Goal: Information Seeking & Learning: Learn about a topic

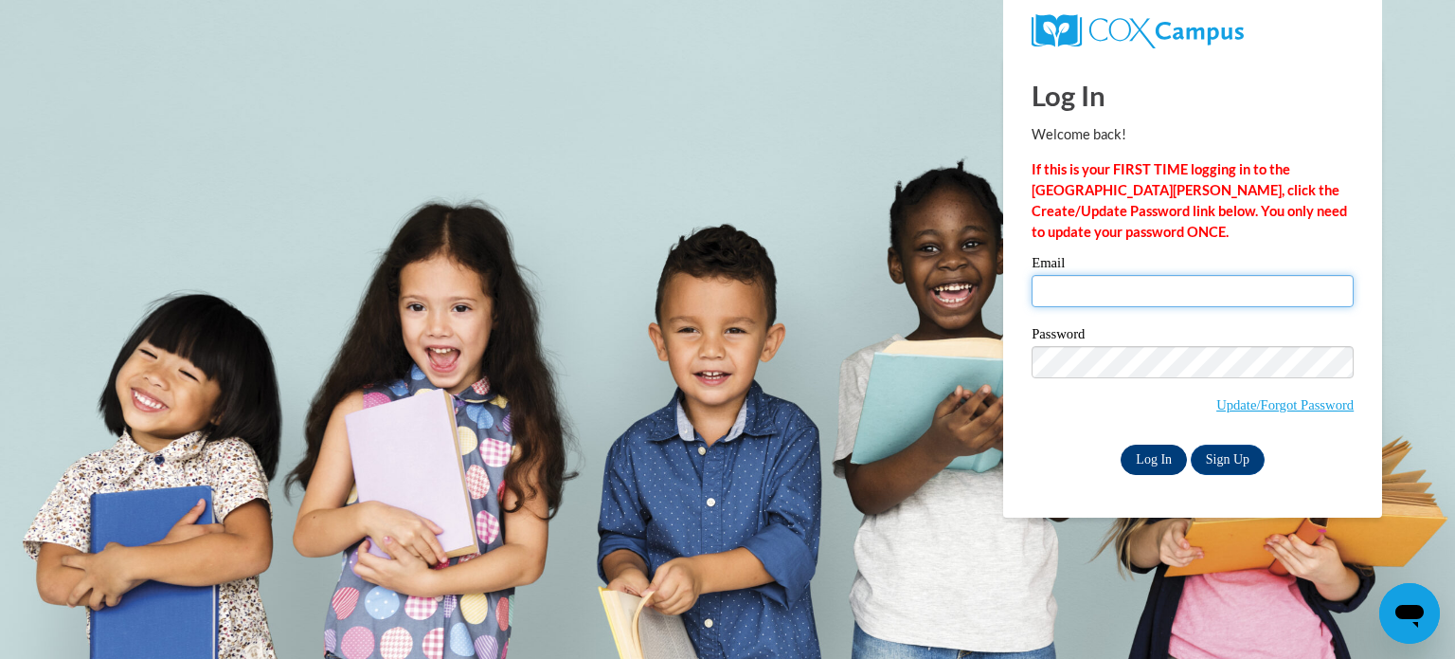
type input "jbeene@augusta.edu"
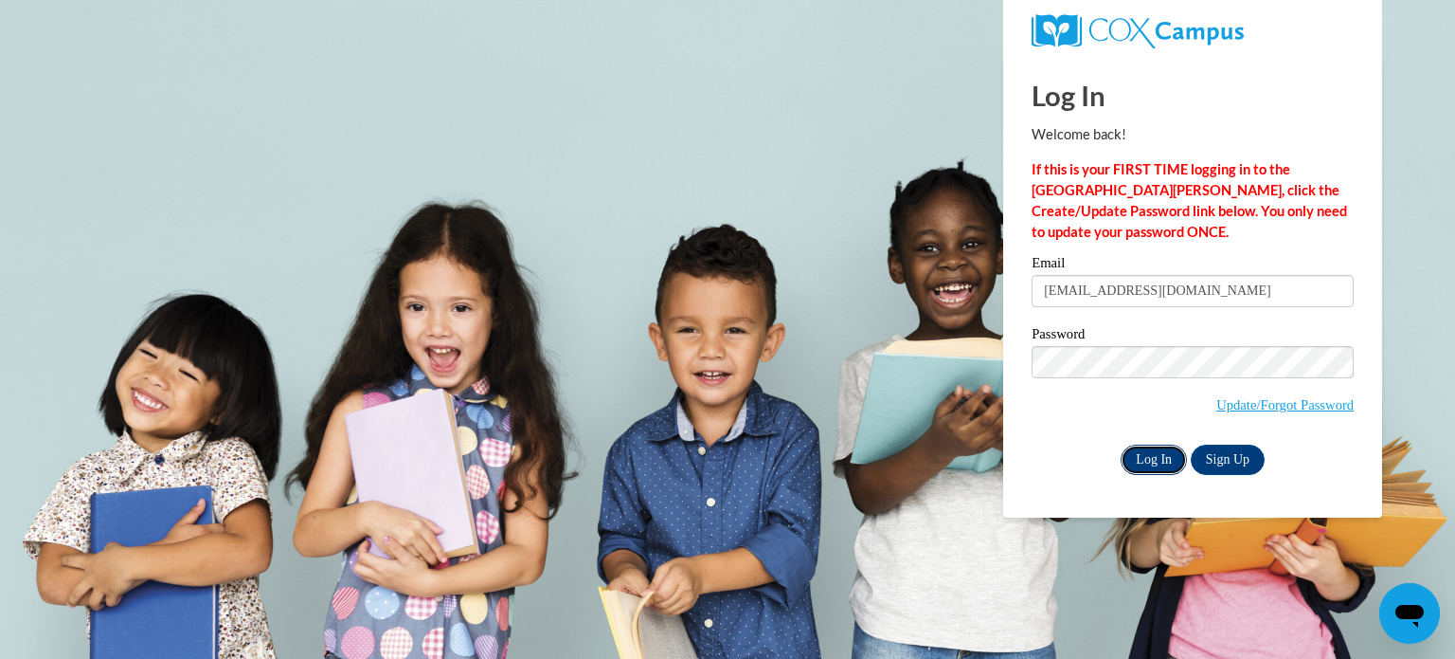
click at [1147, 460] on input "Log In" at bounding box center [1154, 459] width 66 height 30
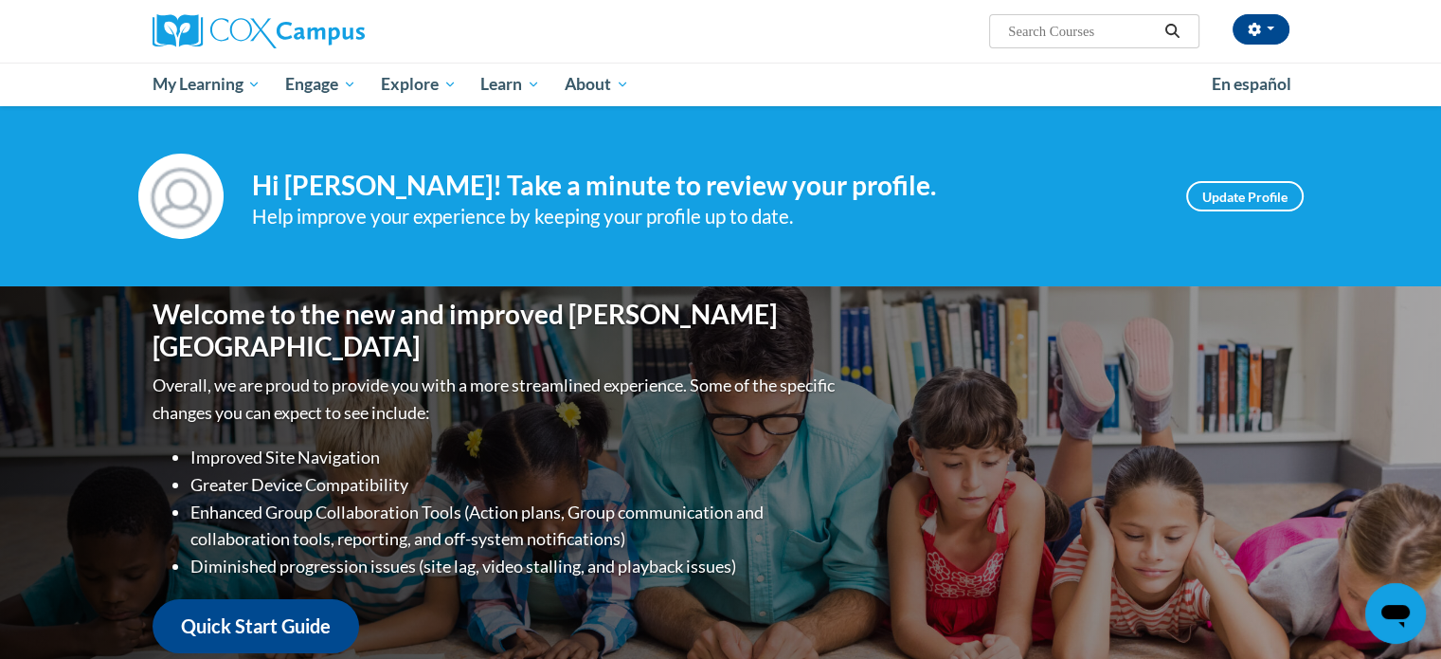
click at [1078, 87] on ul "My Learning My Learning My Course Progress Certificates My Action Plans Group D…" at bounding box center [669, 85] width 1059 height 44
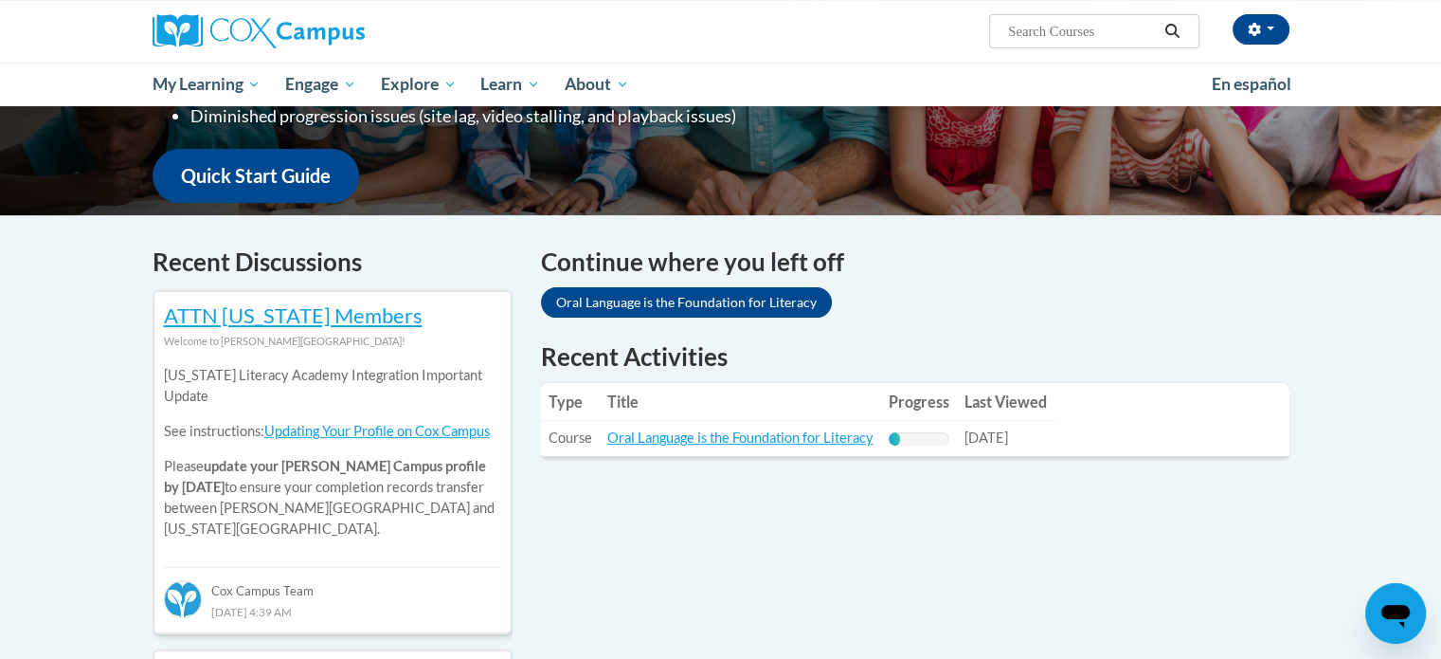
scroll to position [455, 0]
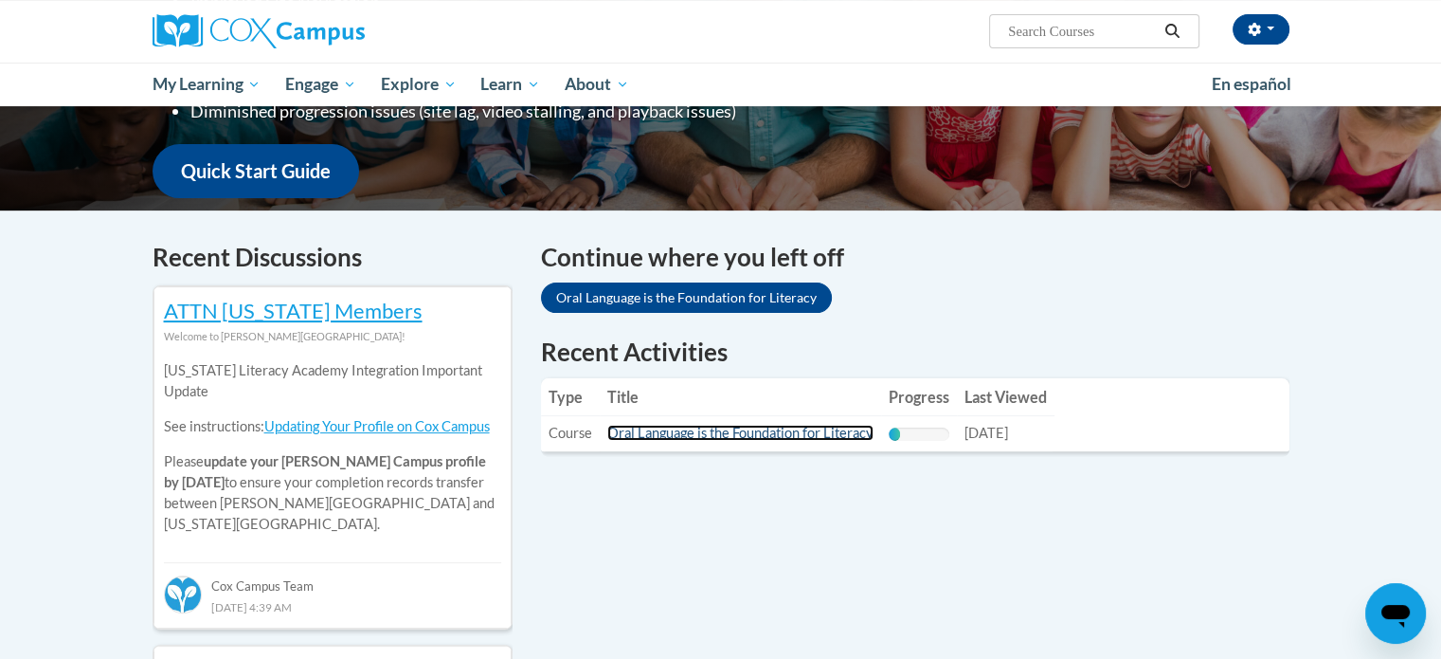
click at [717, 434] on link "Oral Language is the Foundation for Literacy" at bounding box center [740, 433] width 266 height 16
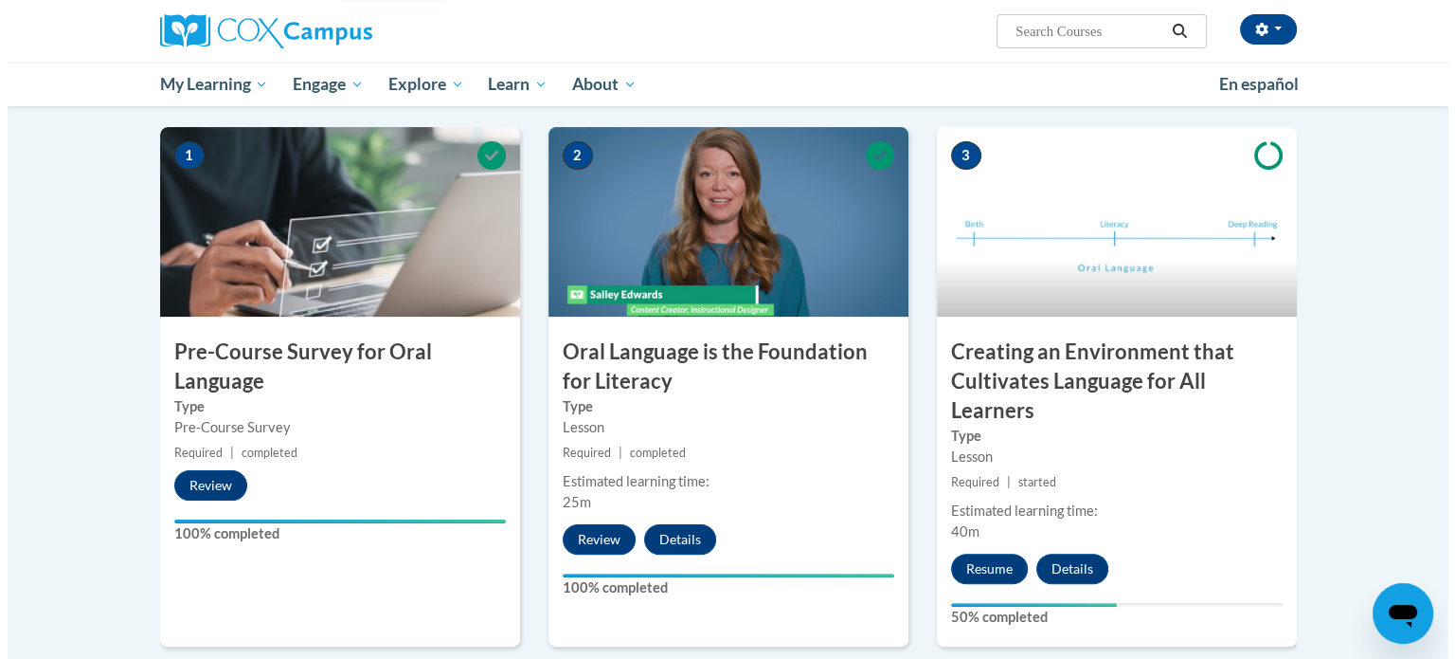
scroll to position [379, 0]
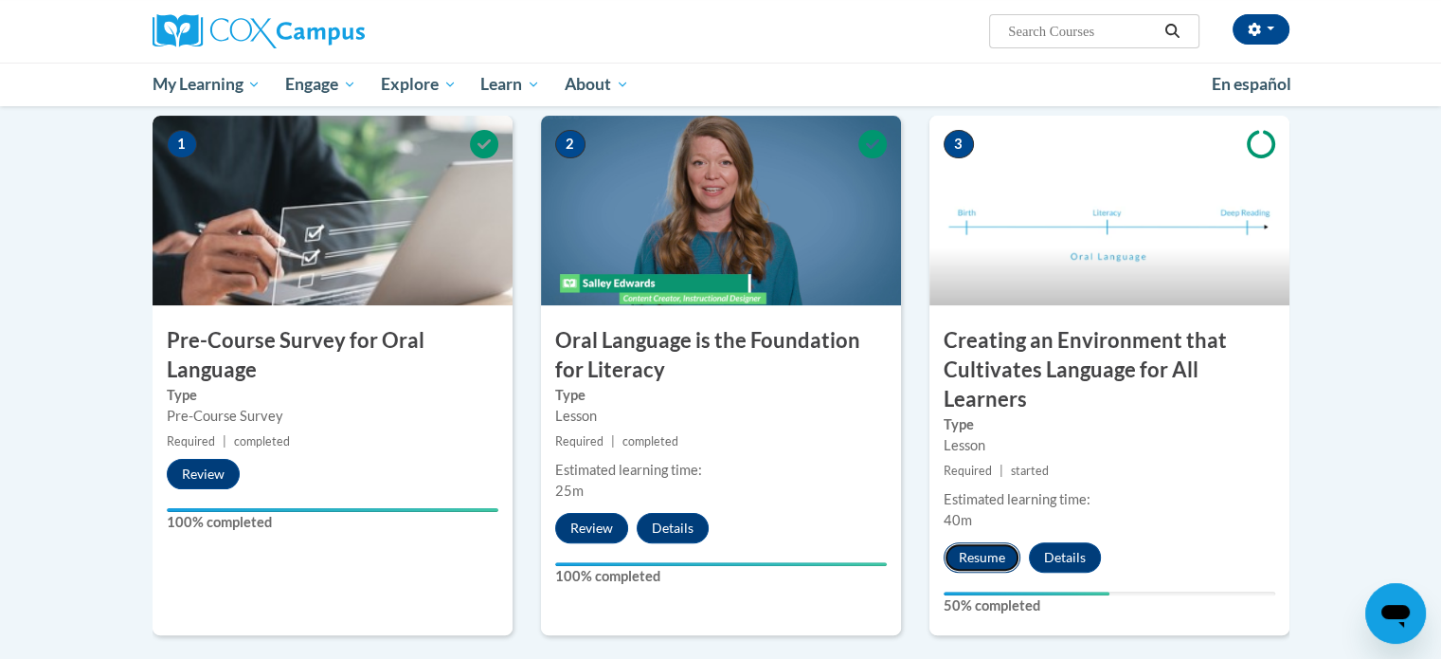
click at [985, 552] on button "Resume" at bounding box center [982, 557] width 77 height 30
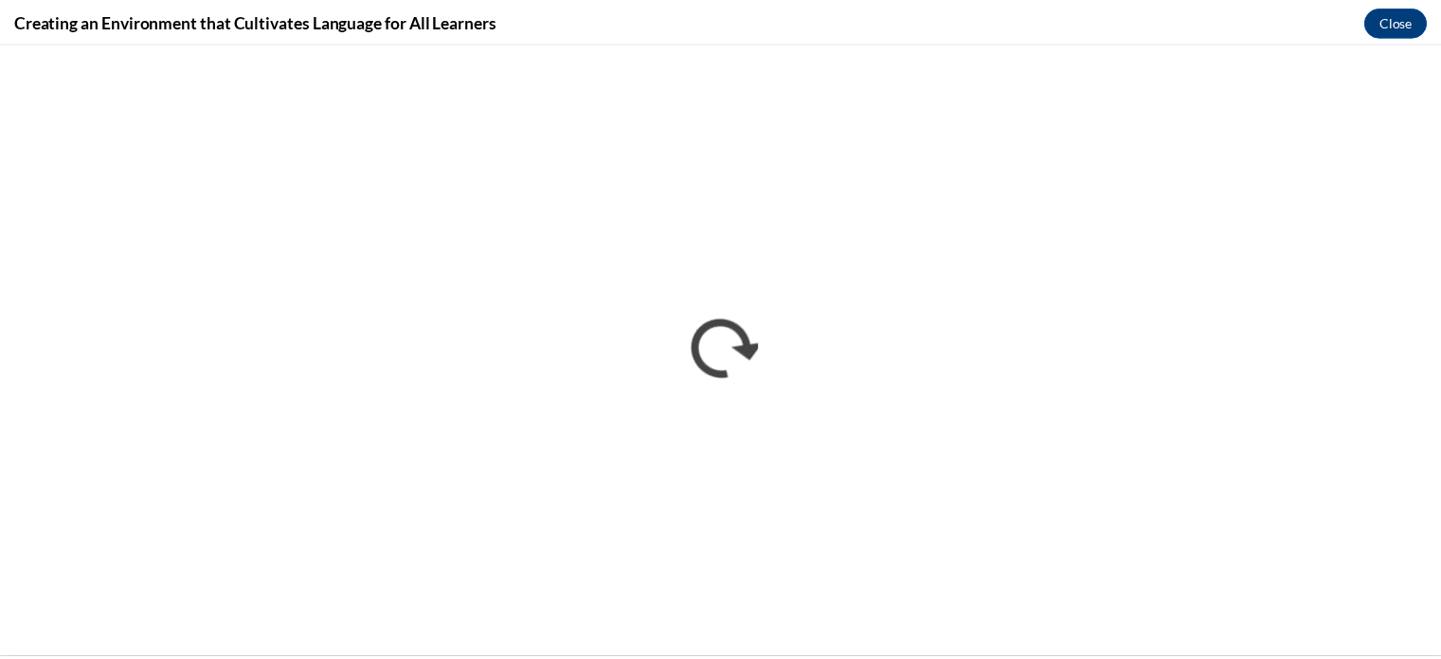
scroll to position [0, 0]
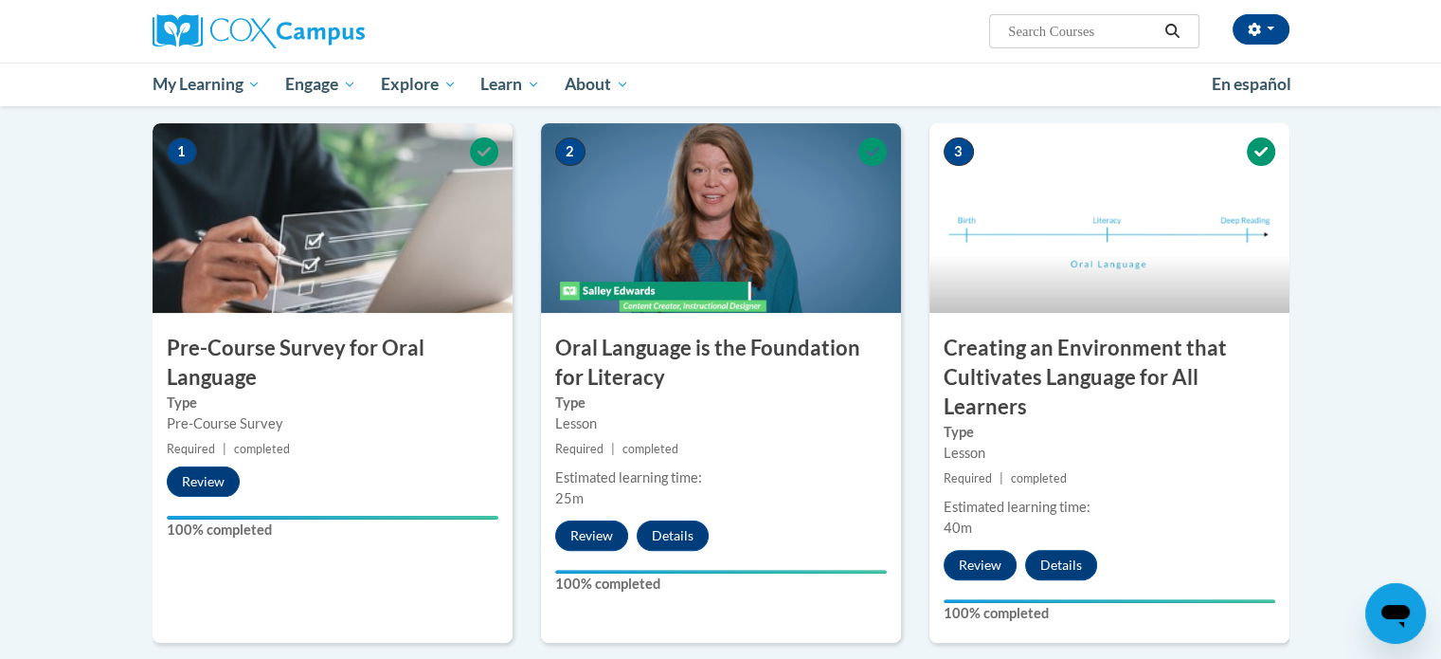
scroll to position [379, 0]
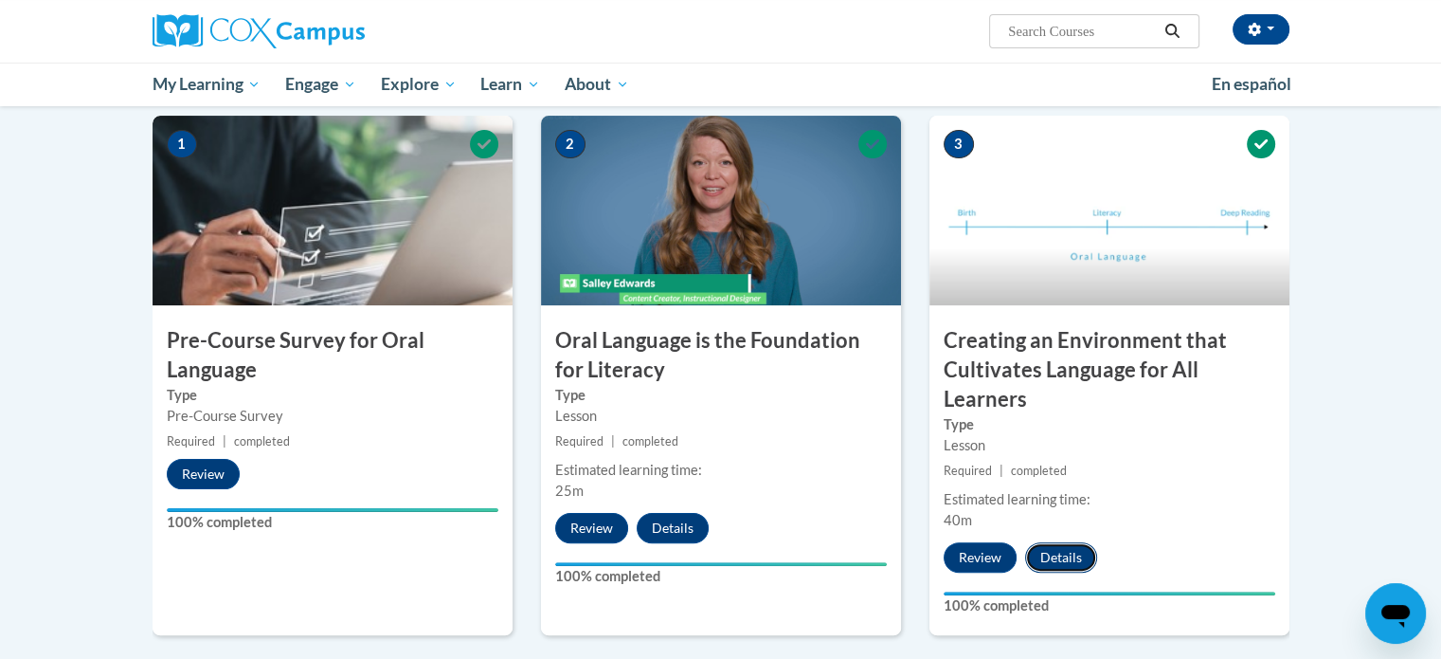
click at [1058, 551] on button "Details" at bounding box center [1061, 557] width 72 height 30
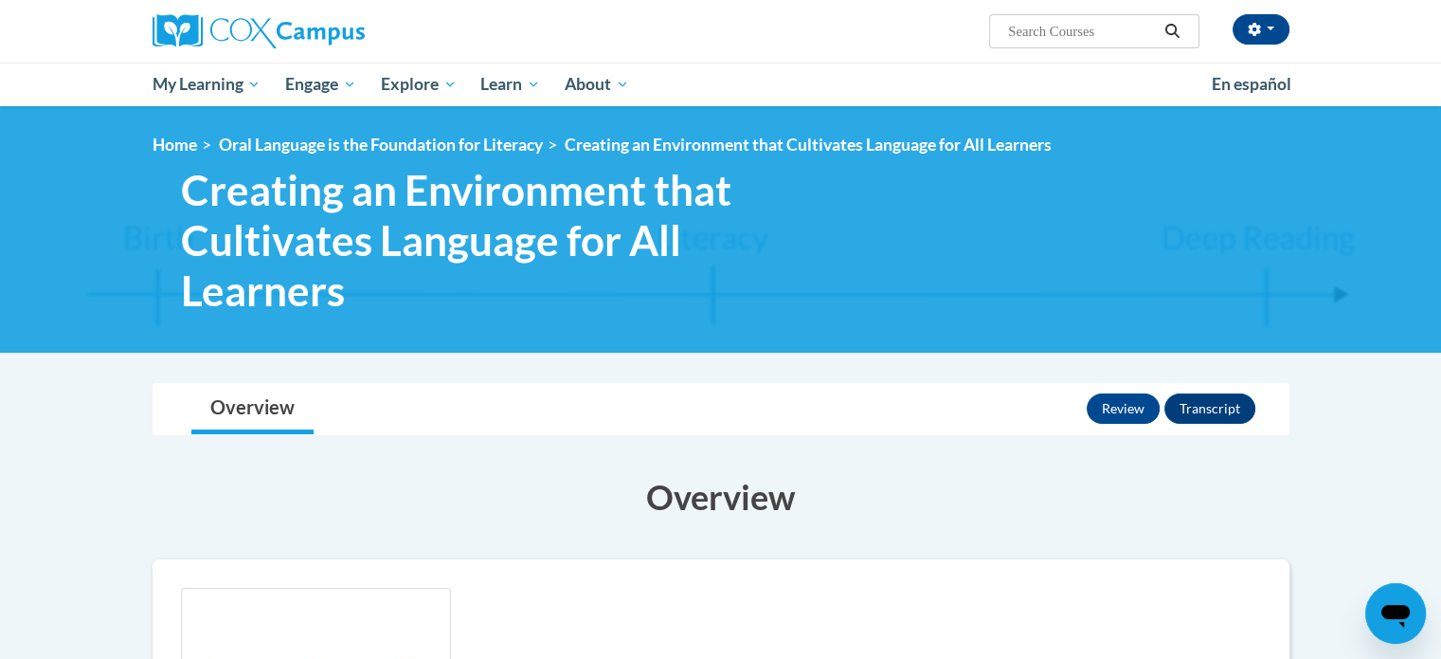
click at [910, 479] on h3 "Overview" at bounding box center [721, 496] width 1137 height 47
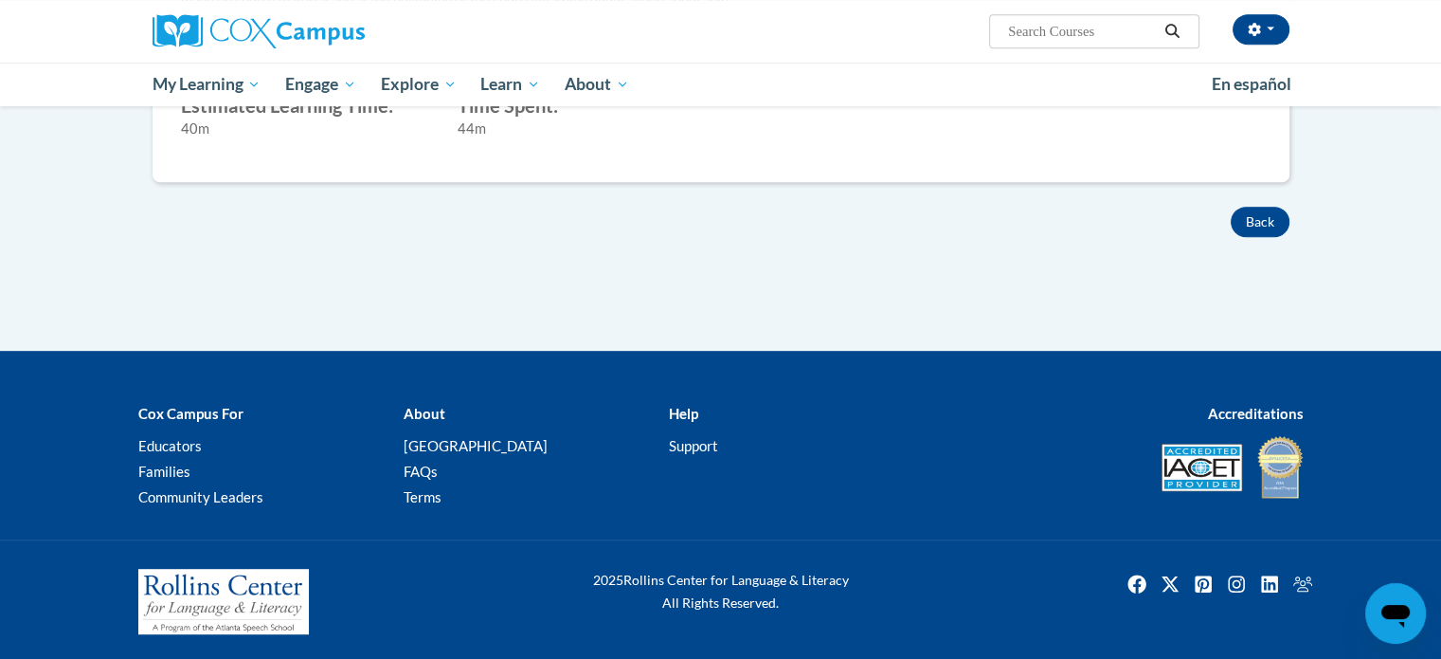
scroll to position [930, 0]
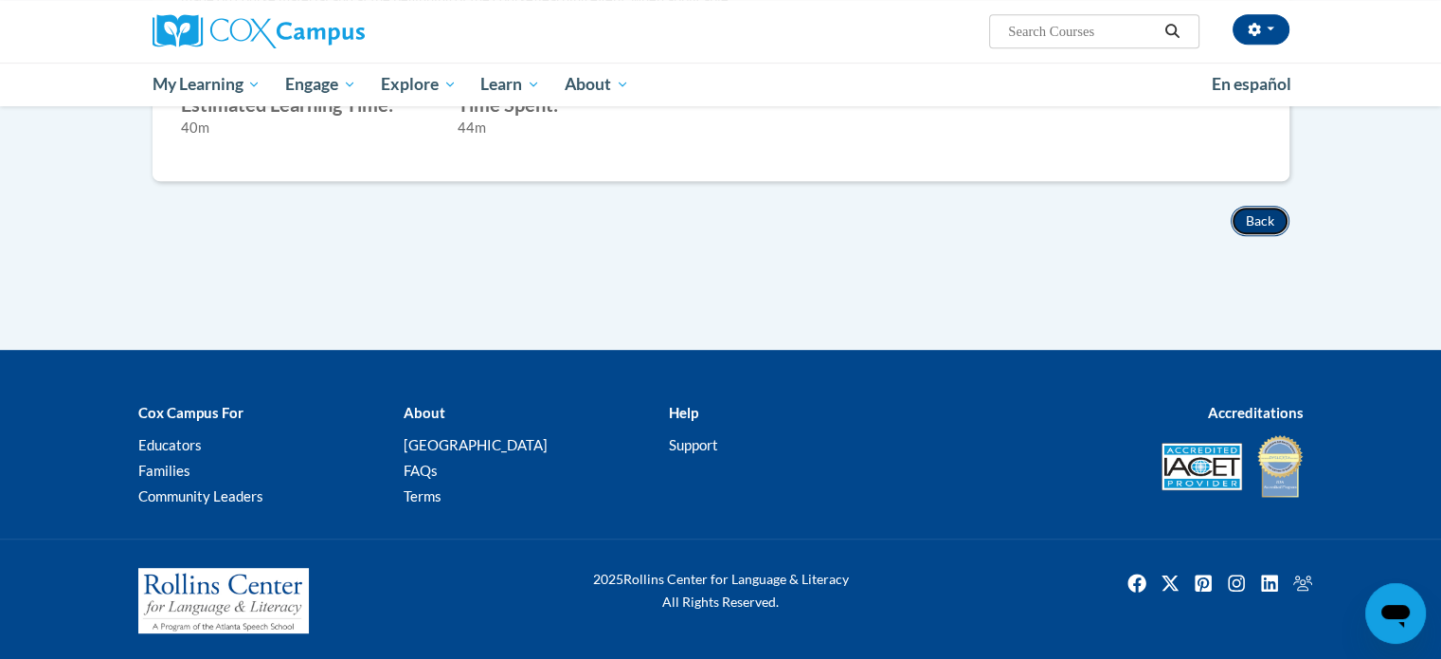
click at [1263, 211] on button "Back" at bounding box center [1260, 221] width 59 height 30
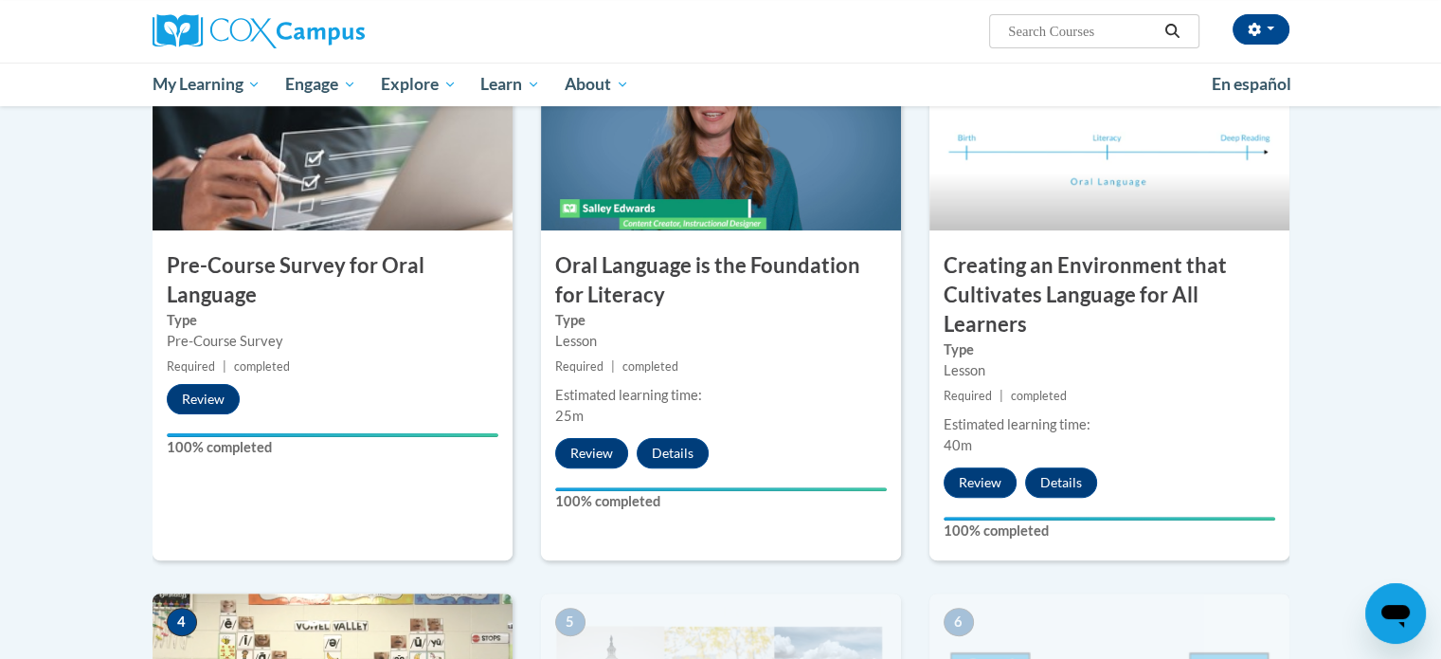
scroll to position [455, 0]
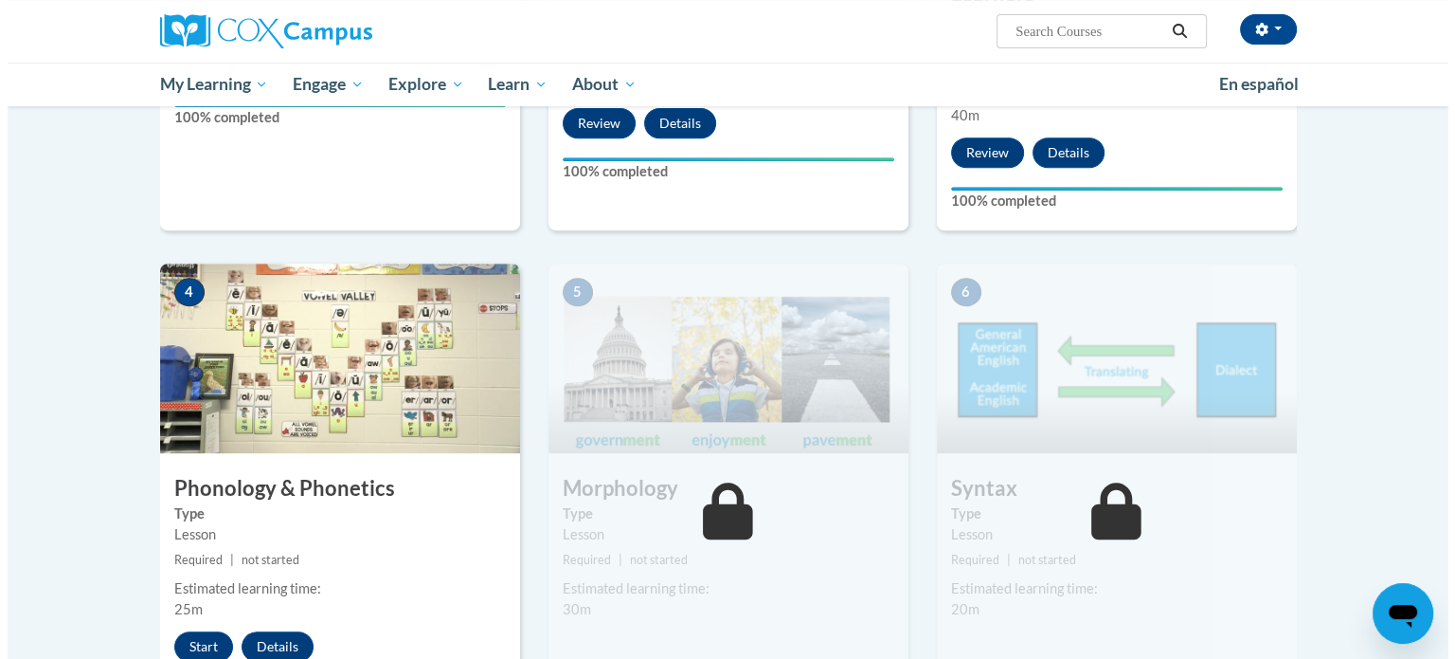
scroll to position [872, 0]
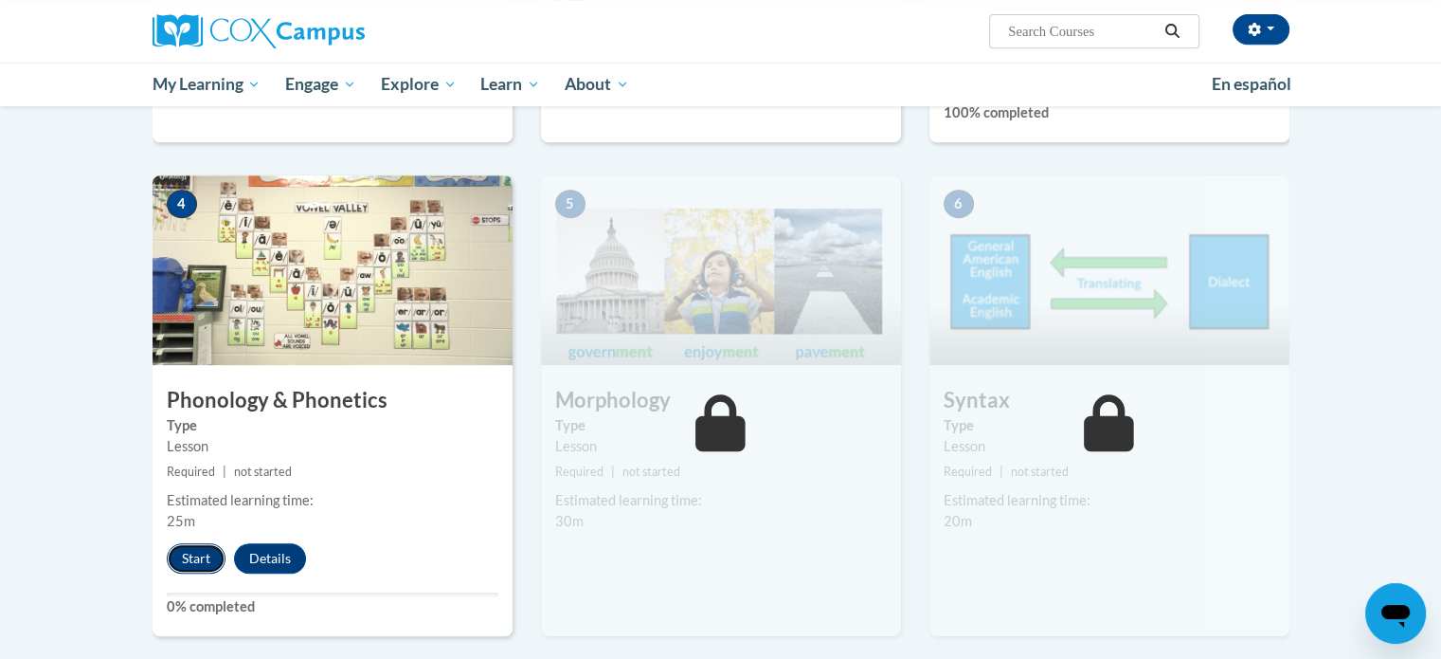
click at [194, 554] on button "Start" at bounding box center [196, 558] width 59 height 30
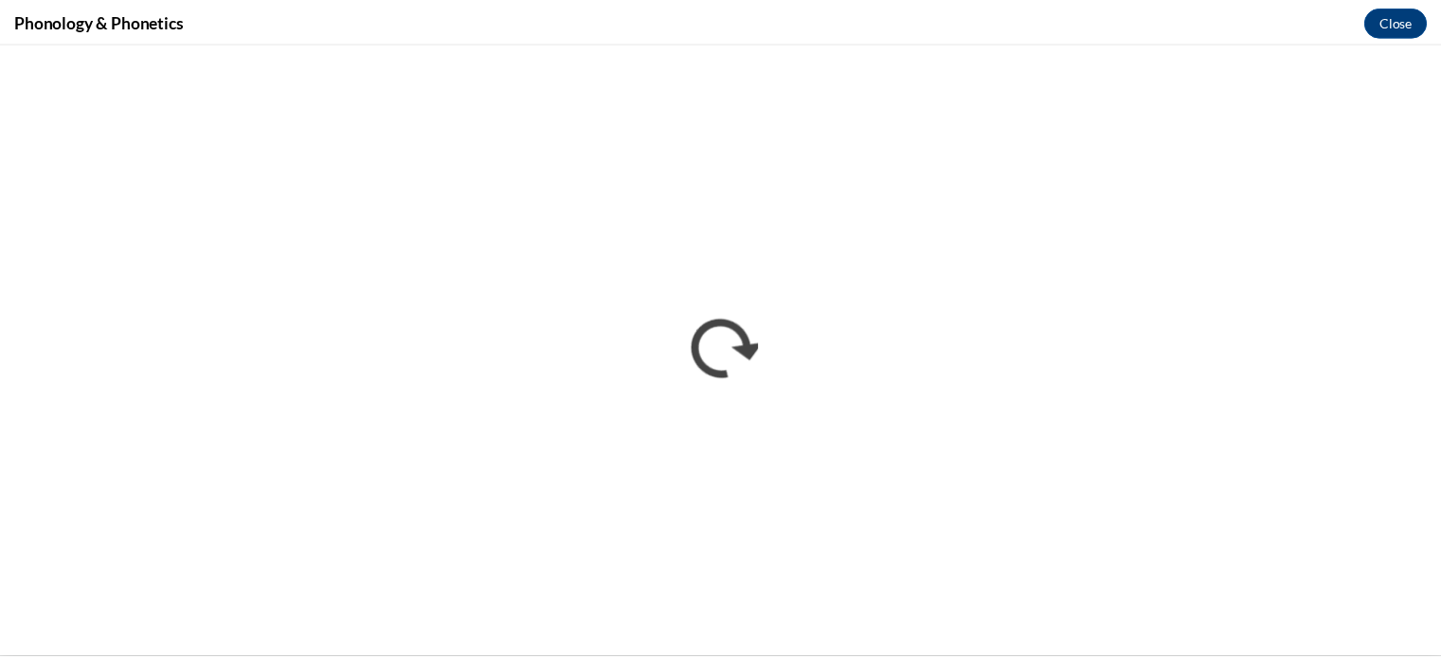
scroll to position [0, 0]
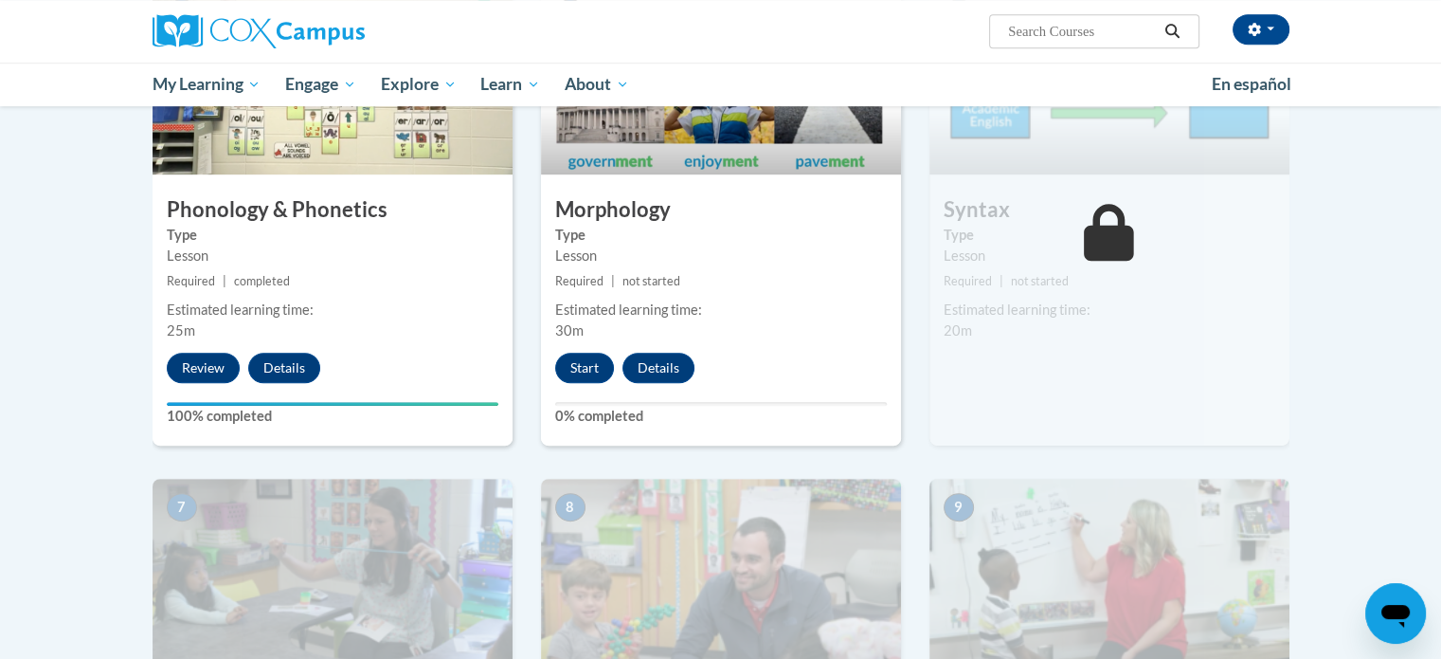
scroll to position [1099, 0]
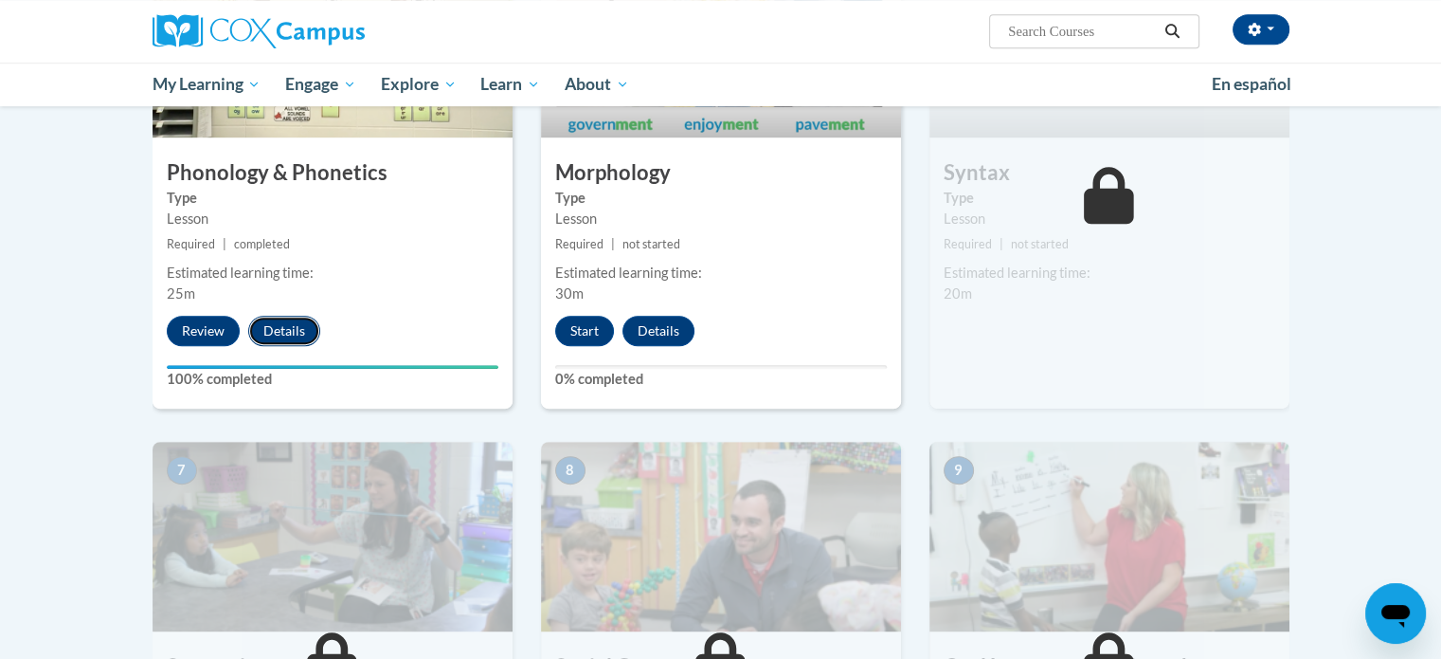
click at [270, 330] on button "Details" at bounding box center [284, 331] width 72 height 30
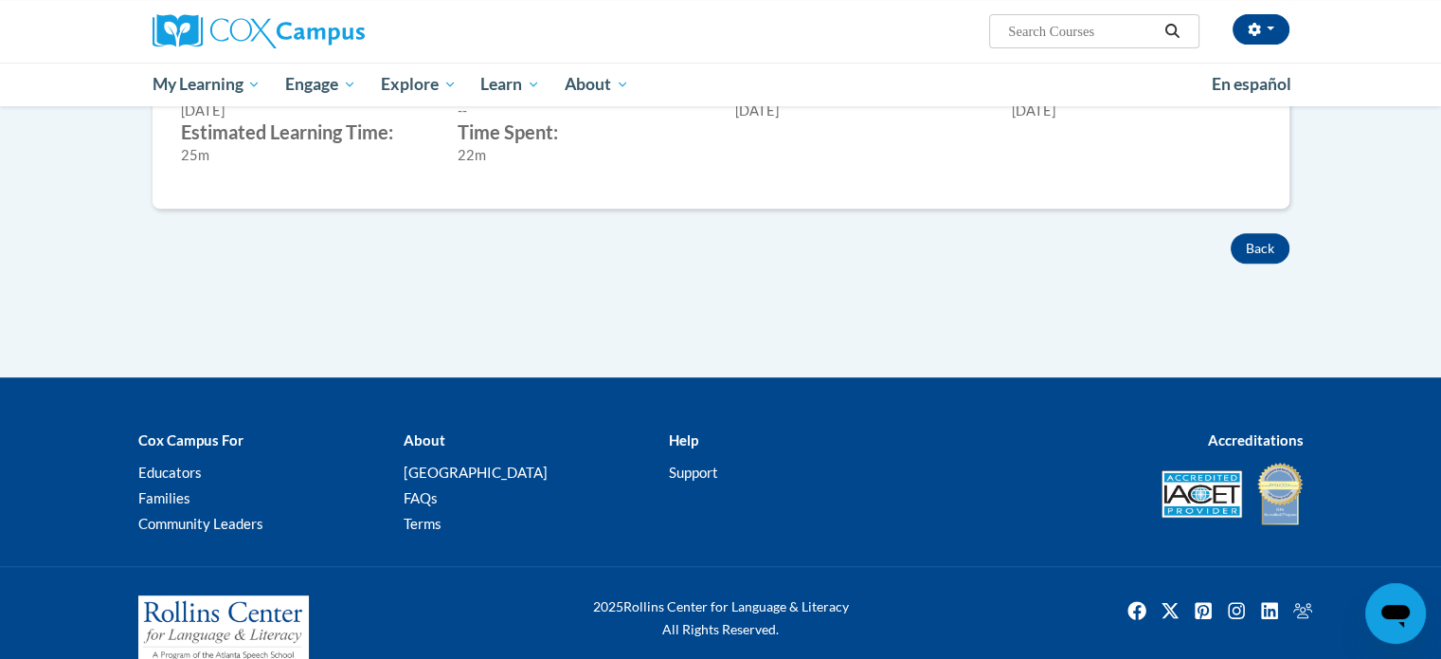
scroll to position [796, 0]
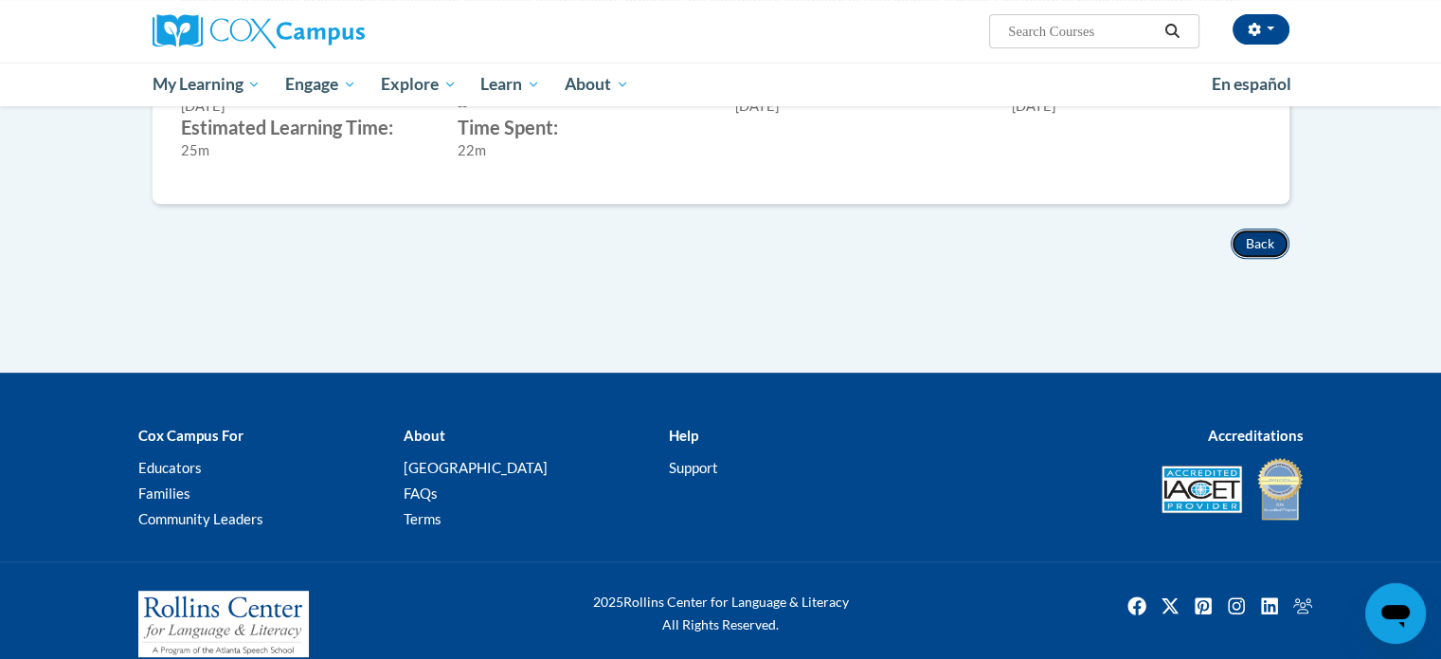
click at [1258, 241] on button "Back" at bounding box center [1260, 243] width 59 height 30
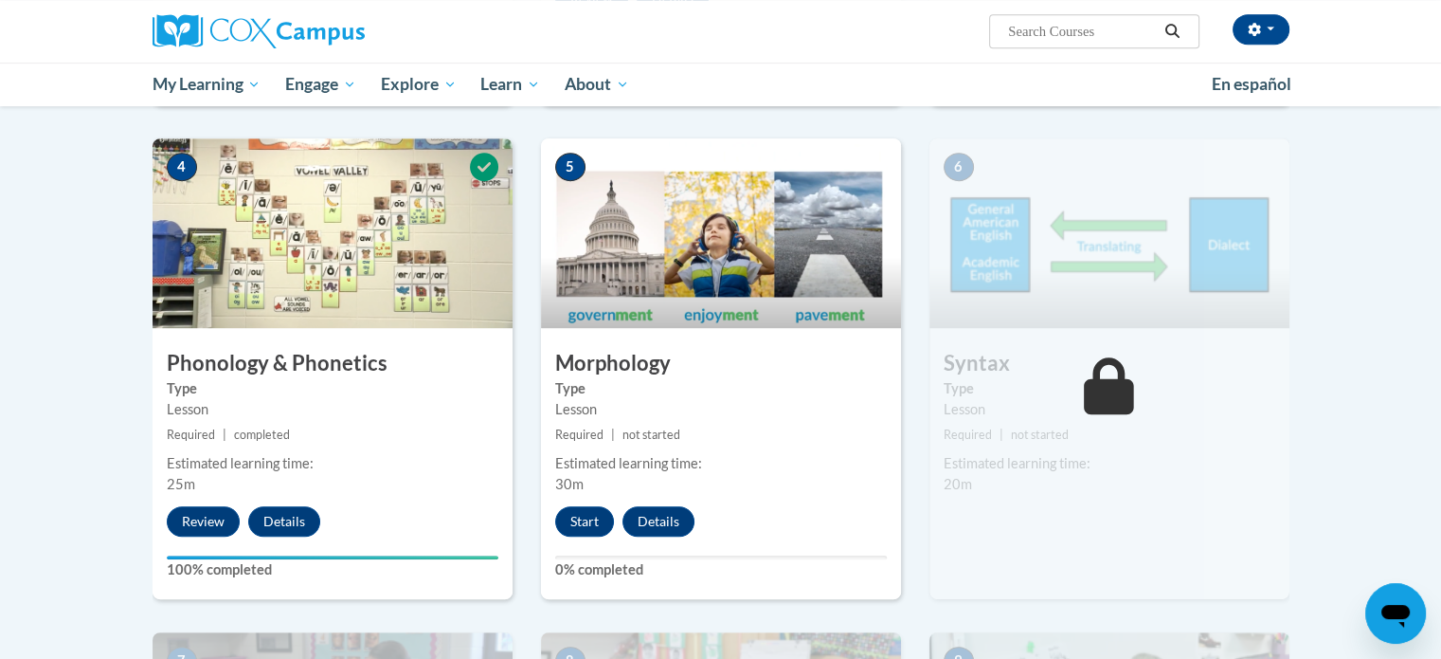
scroll to position [910, 0]
